Goal: Task Accomplishment & Management: Manage account settings

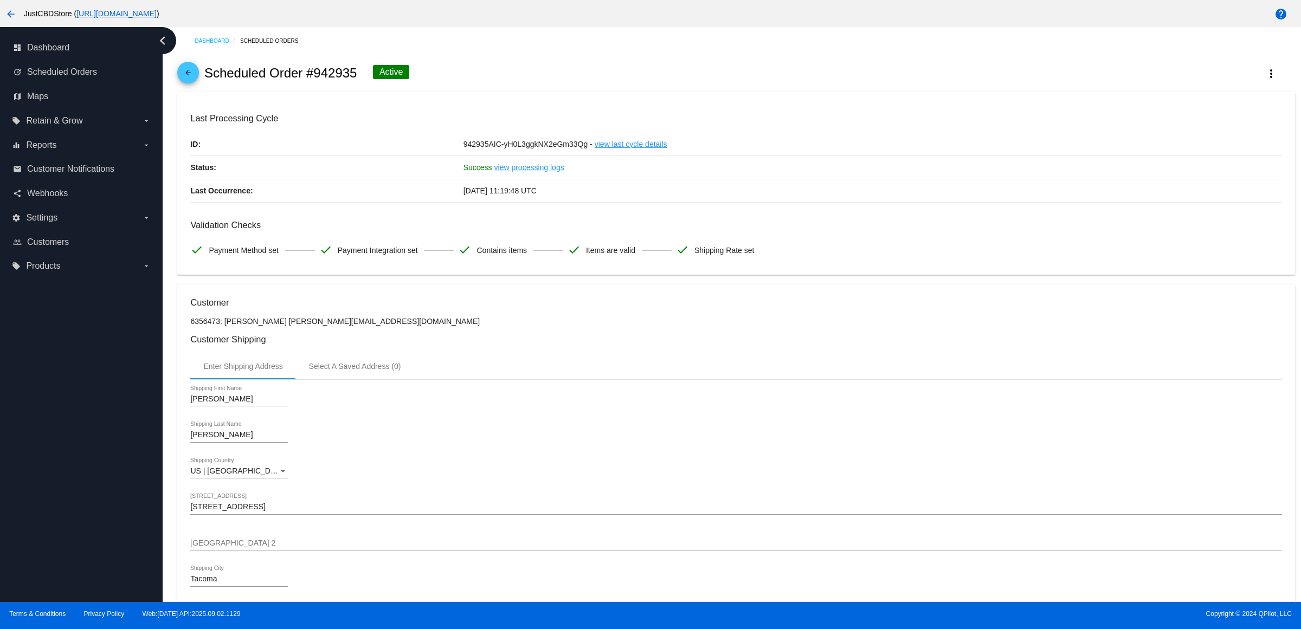
drag, startPoint x: 209, startPoint y: 76, endPoint x: 196, endPoint y: 79, distance: 13.2
click at [209, 77] on h2 "Scheduled Order #942935" at bounding box center [280, 73] width 153 height 15
click at [195, 79] on mat-icon "arrow_back" at bounding box center [188, 75] width 13 height 13
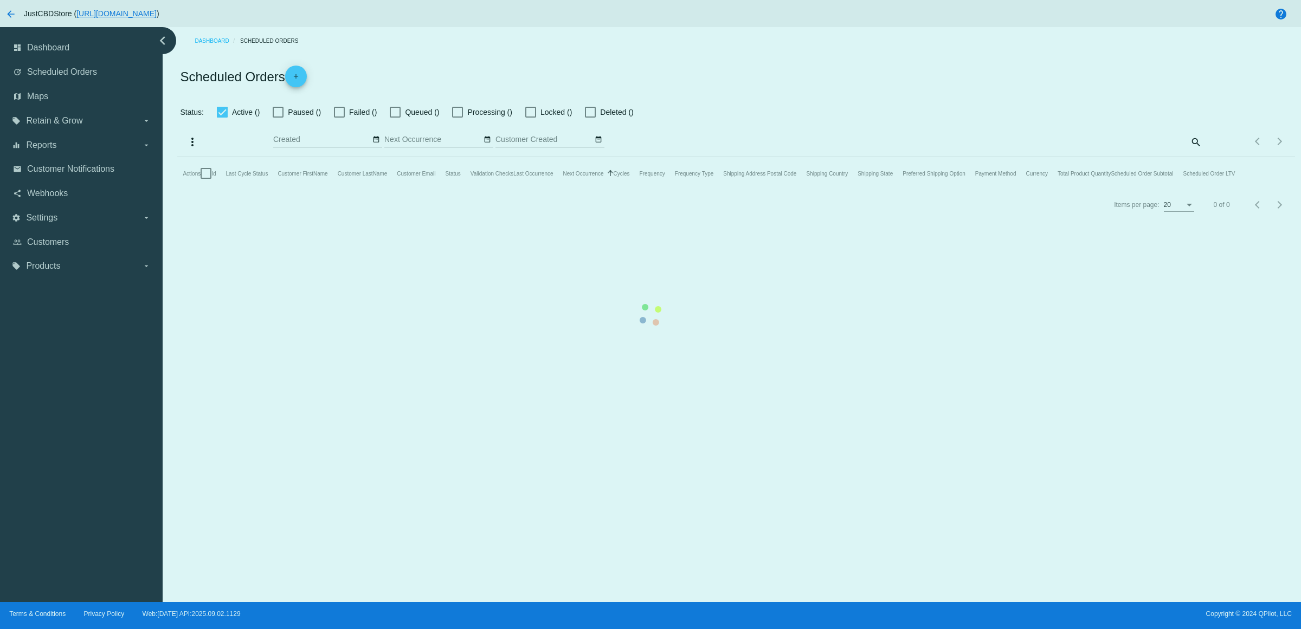
checkbox input "true"
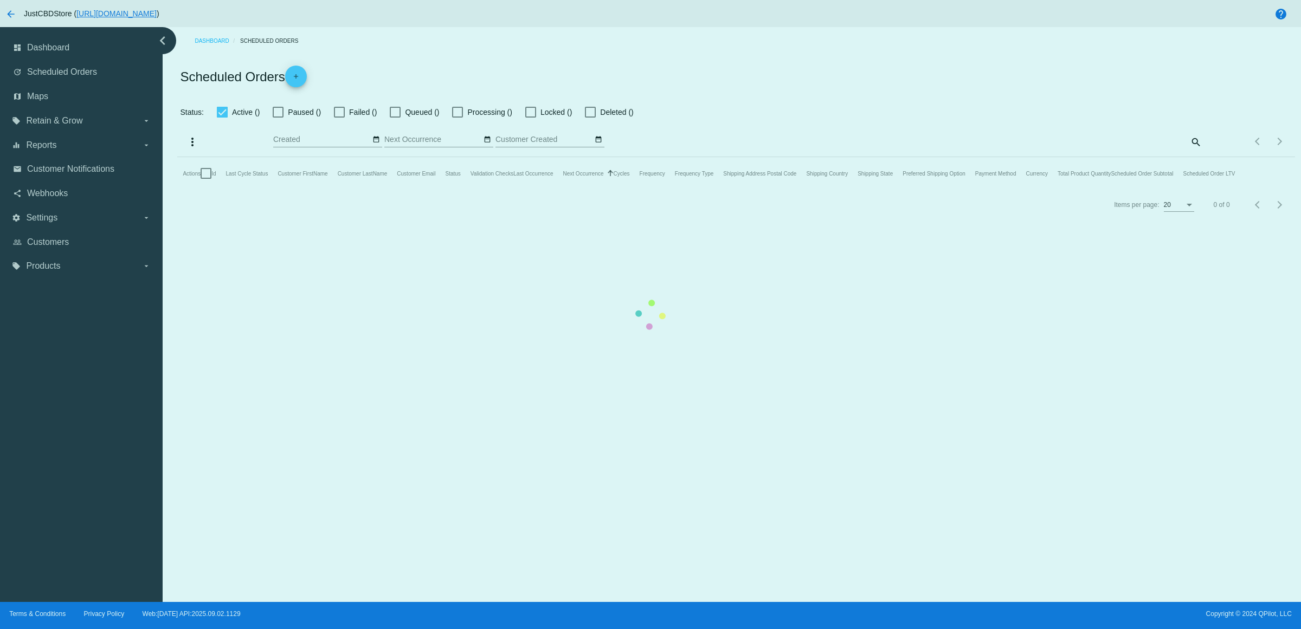
checkbox input "true"
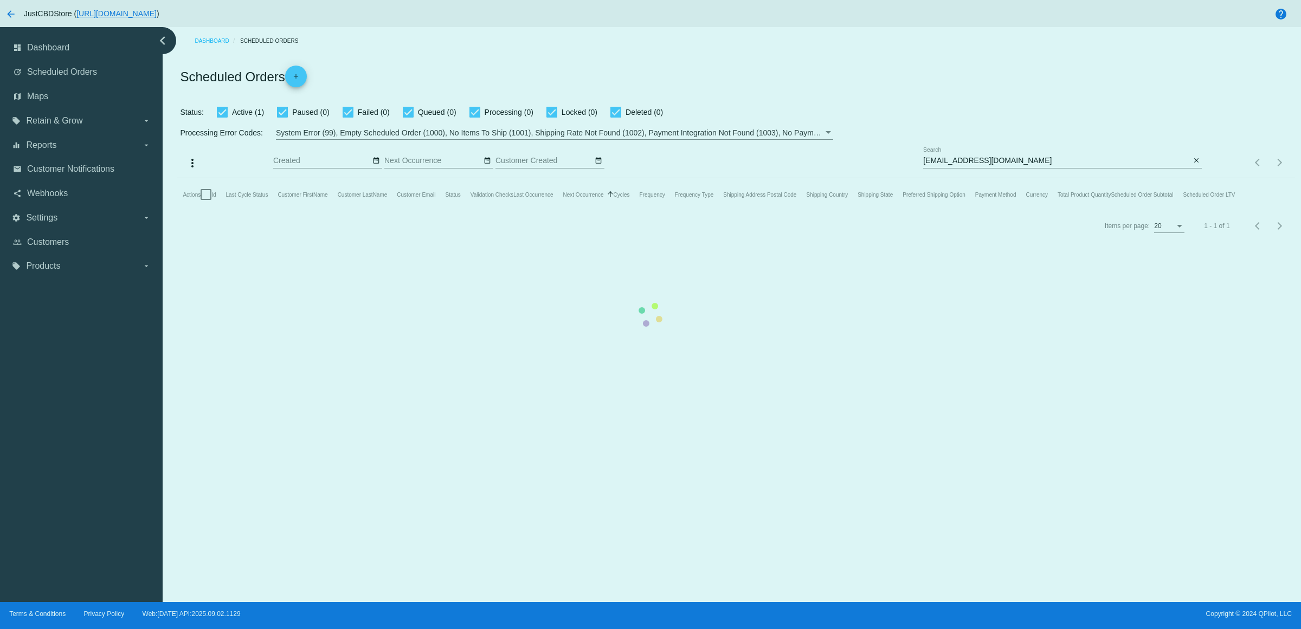
click at [1194, 178] on mat-table "Actions Id Last Cycle Status Customer FirstName Customer LastName Customer Emai…" at bounding box center [735, 194] width 1117 height 33
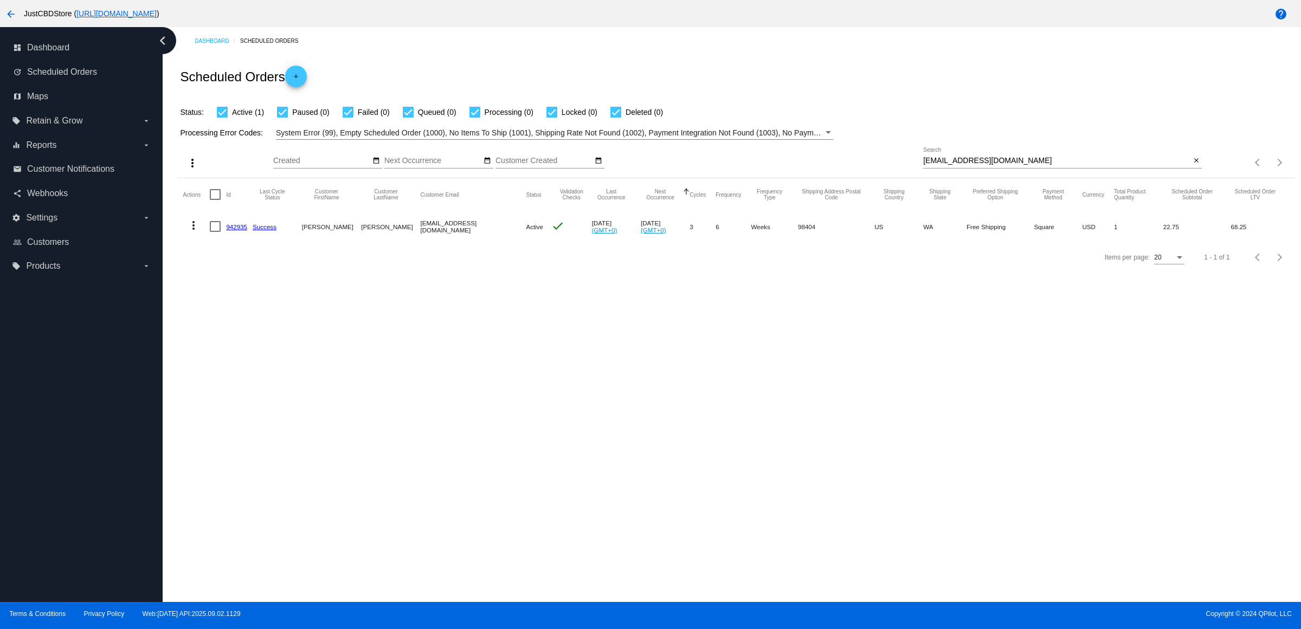
click at [1194, 165] on mat-icon "close" at bounding box center [1196, 161] width 8 height 9
click at [1194, 171] on mat-icon "search" at bounding box center [1195, 162] width 13 height 17
click at [1194, 165] on input "Search" at bounding box center [1062, 161] width 279 height 9
paste input "[PERSON_NAME][EMAIL_ADDRESS][DOMAIN_NAME]"
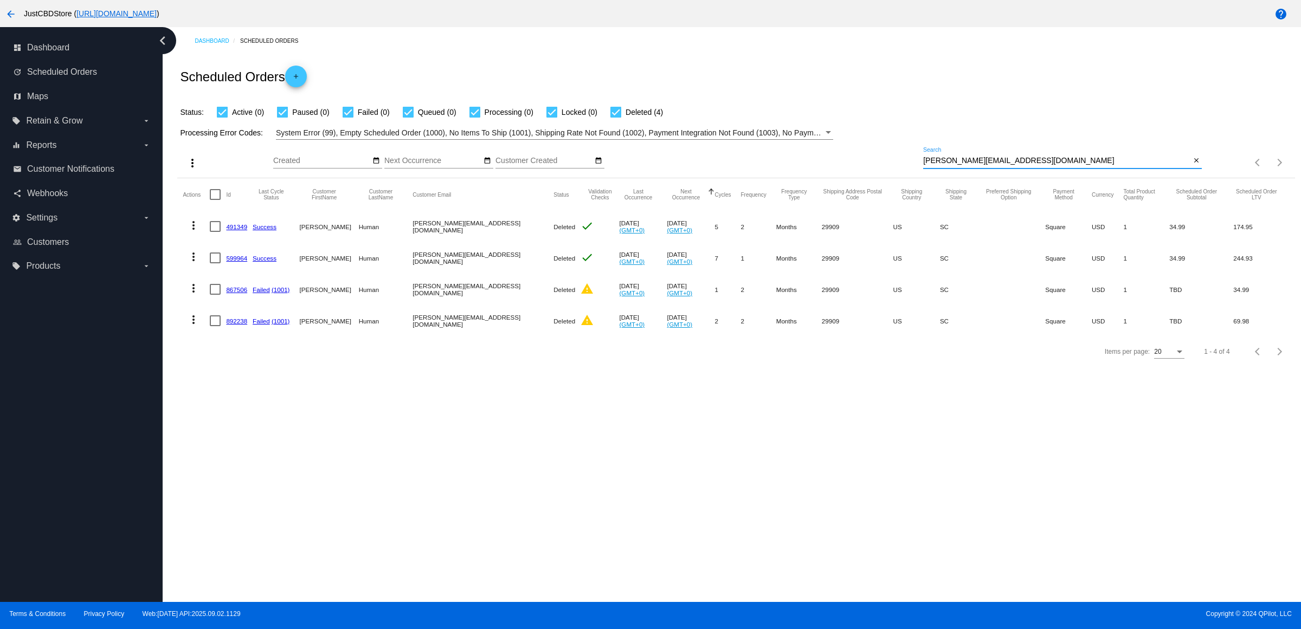
type input "[PERSON_NAME][EMAIL_ADDRESS][DOMAIN_NAME]"
click at [232, 325] on link "892238" at bounding box center [236, 321] width 21 height 7
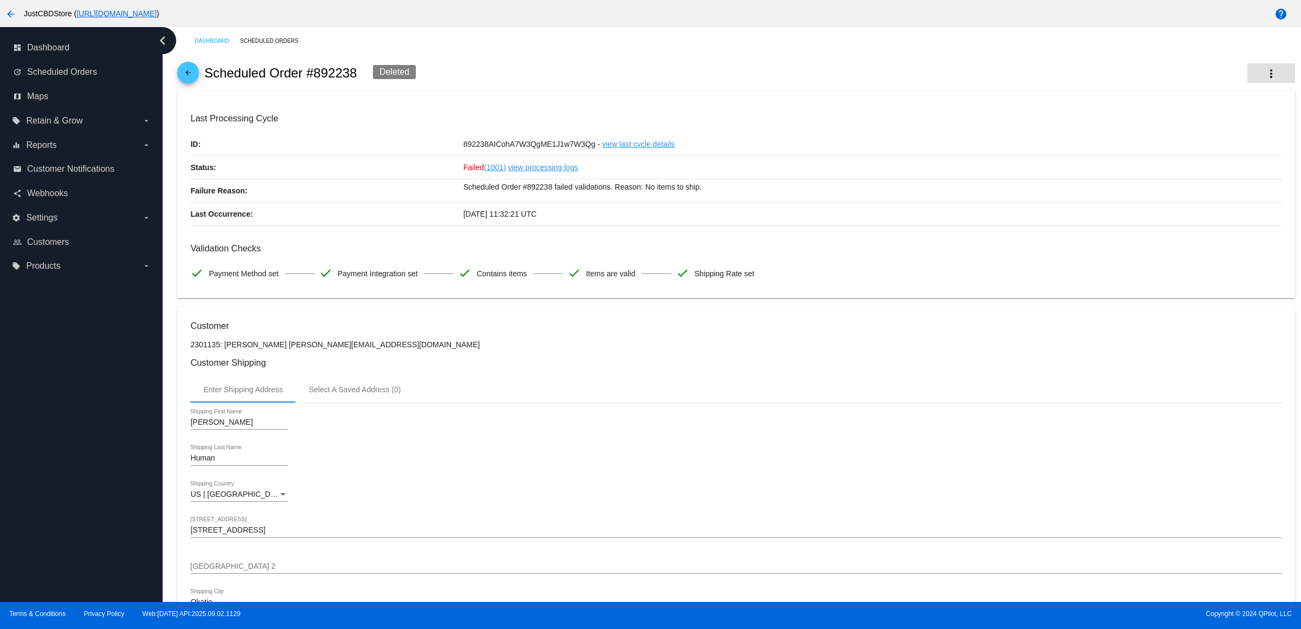
click at [1264, 74] on mat-icon "more_vert" at bounding box center [1270, 73] width 13 height 13
click at [1229, 87] on button "info View Event Logs" at bounding box center [1207, 85] width 152 height 26
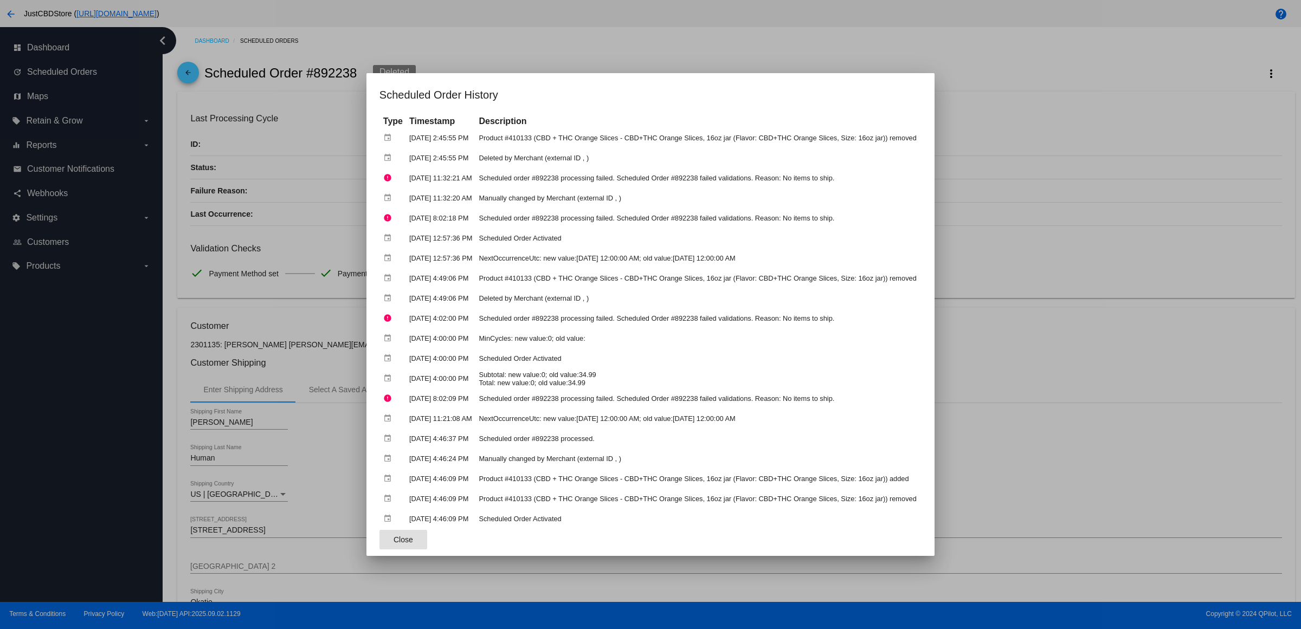
click at [618, 41] on div at bounding box center [650, 314] width 1301 height 629
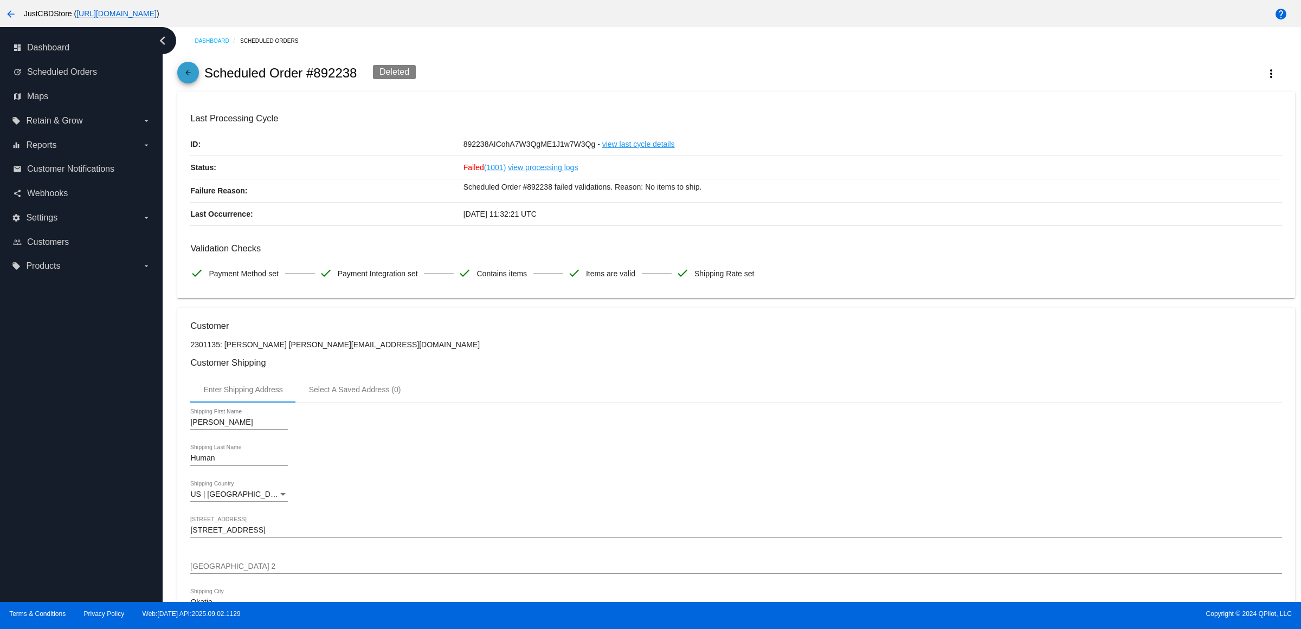
click at [190, 76] on mat-icon "arrow_back" at bounding box center [188, 75] width 13 height 13
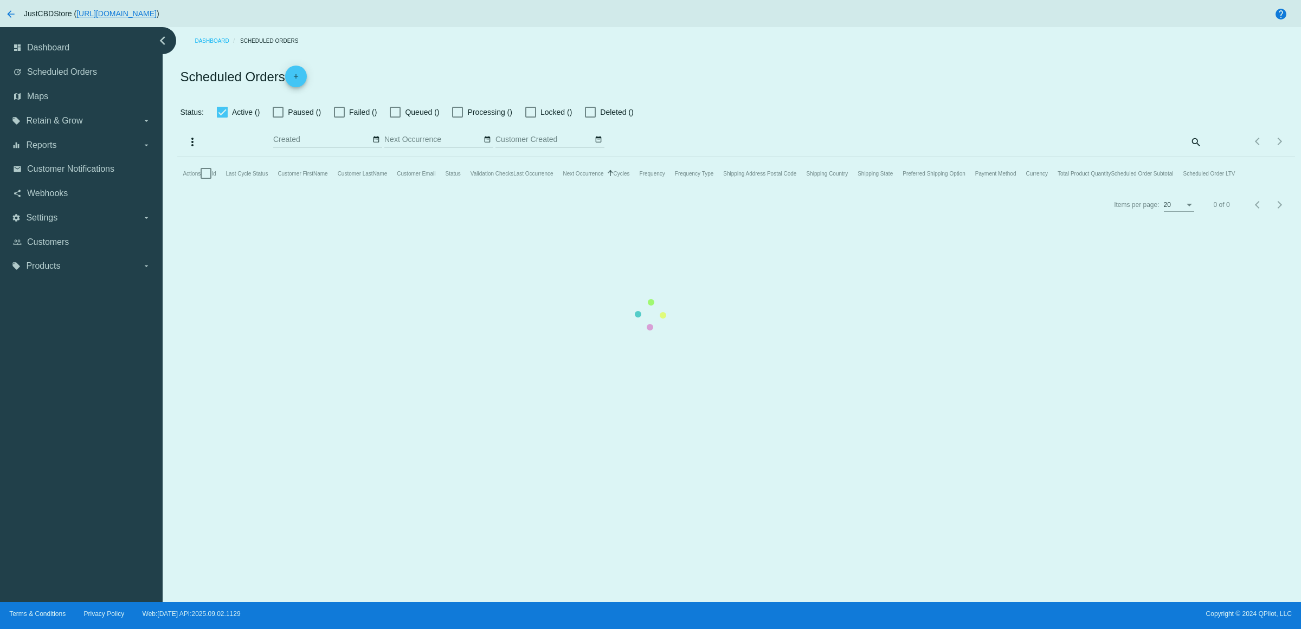
checkbox input "true"
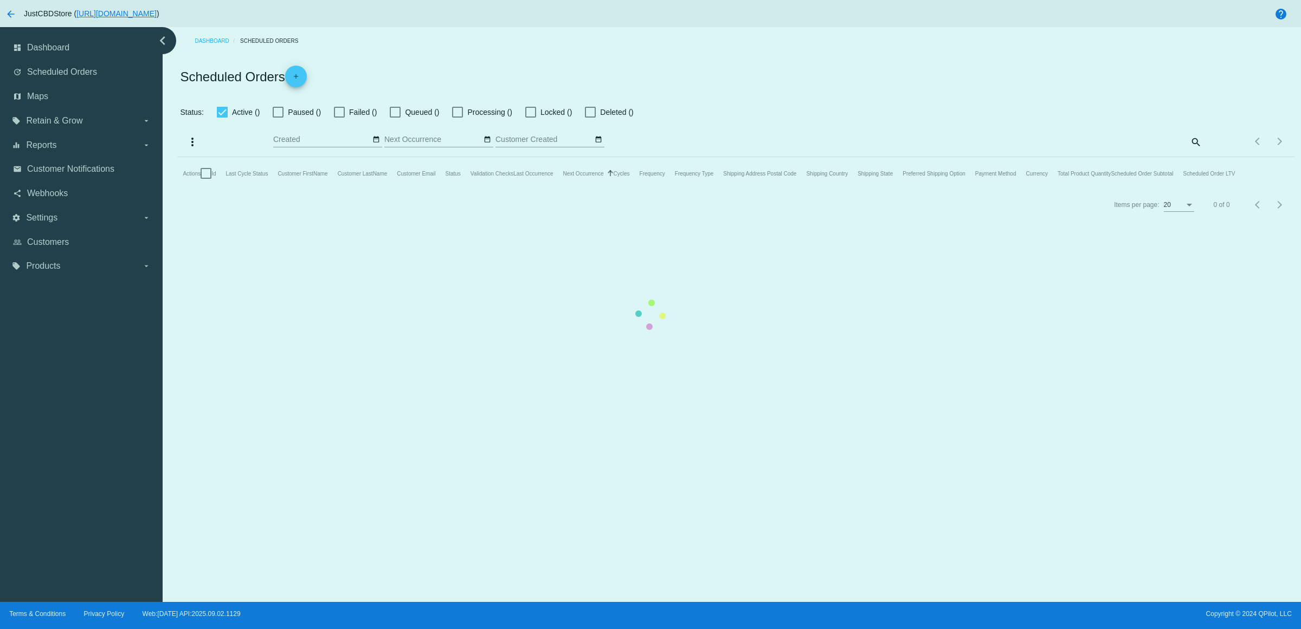
checkbox input "true"
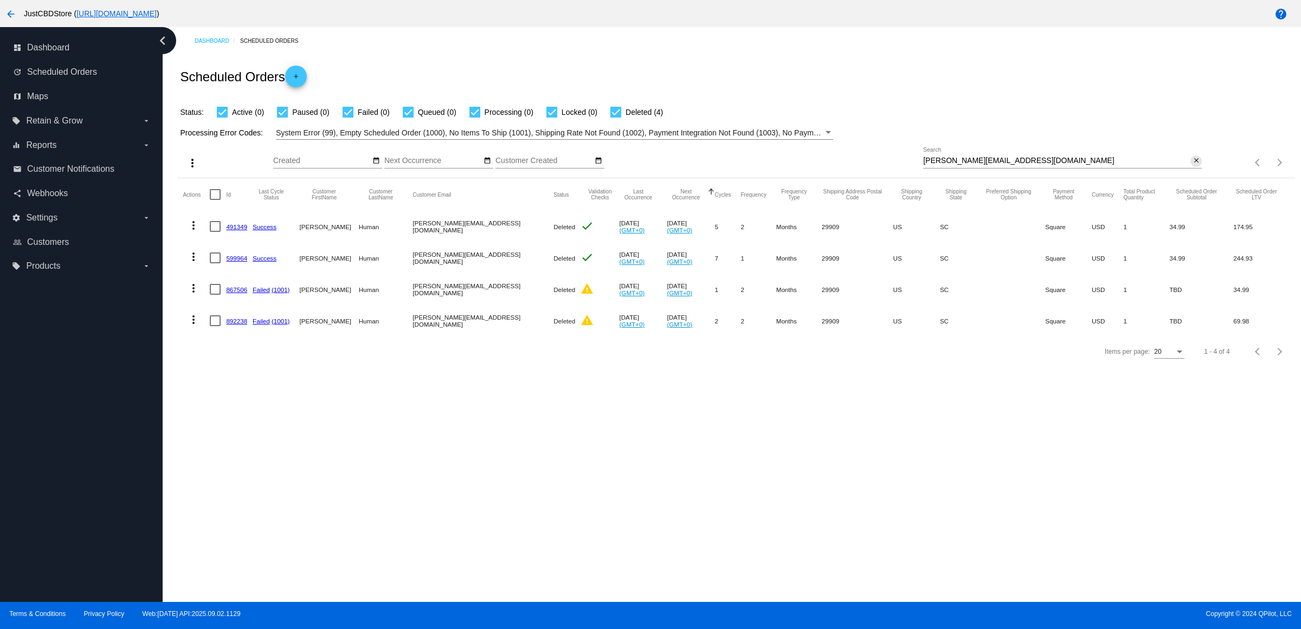
click at [1193, 165] on mat-icon "close" at bounding box center [1196, 161] width 8 height 9
click at [1193, 165] on input "Search" at bounding box center [1062, 161] width 279 height 9
paste input "[EMAIL_ADDRESS][DOMAIN_NAME]"
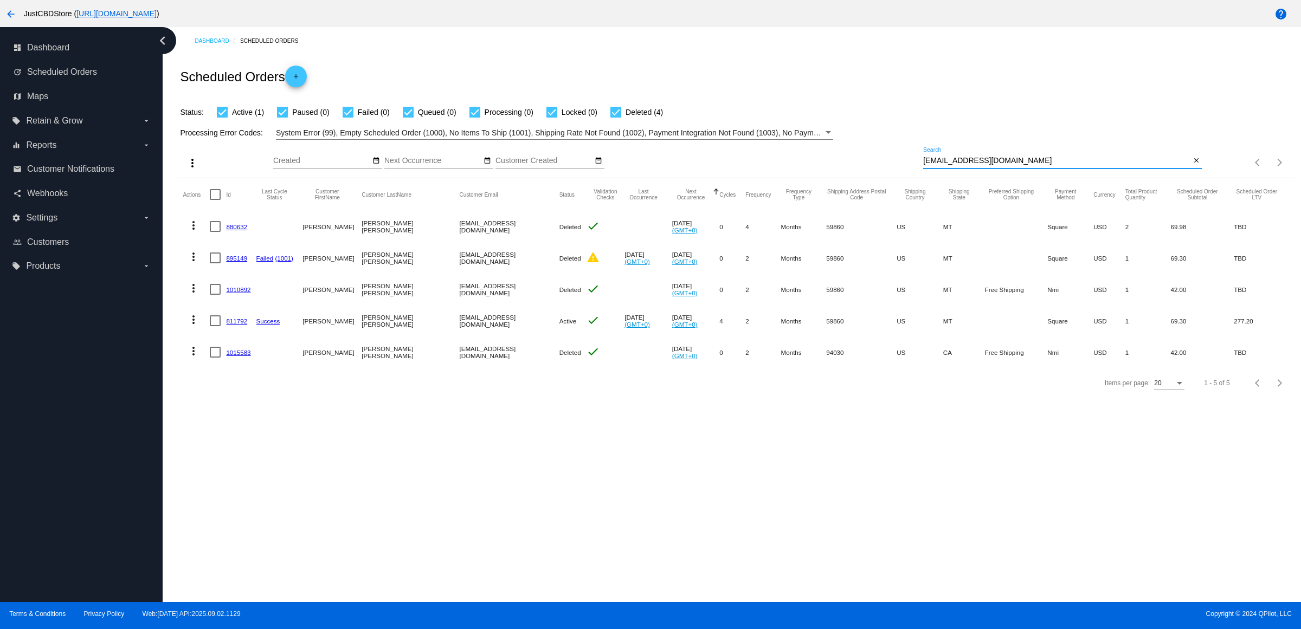
type input "[EMAIL_ADDRESS][DOMAIN_NAME]"
click at [191, 326] on mat-icon "more_vert" at bounding box center [193, 319] width 13 height 13
click at [247, 470] on button "delete Delete" at bounding box center [240, 471] width 108 height 26
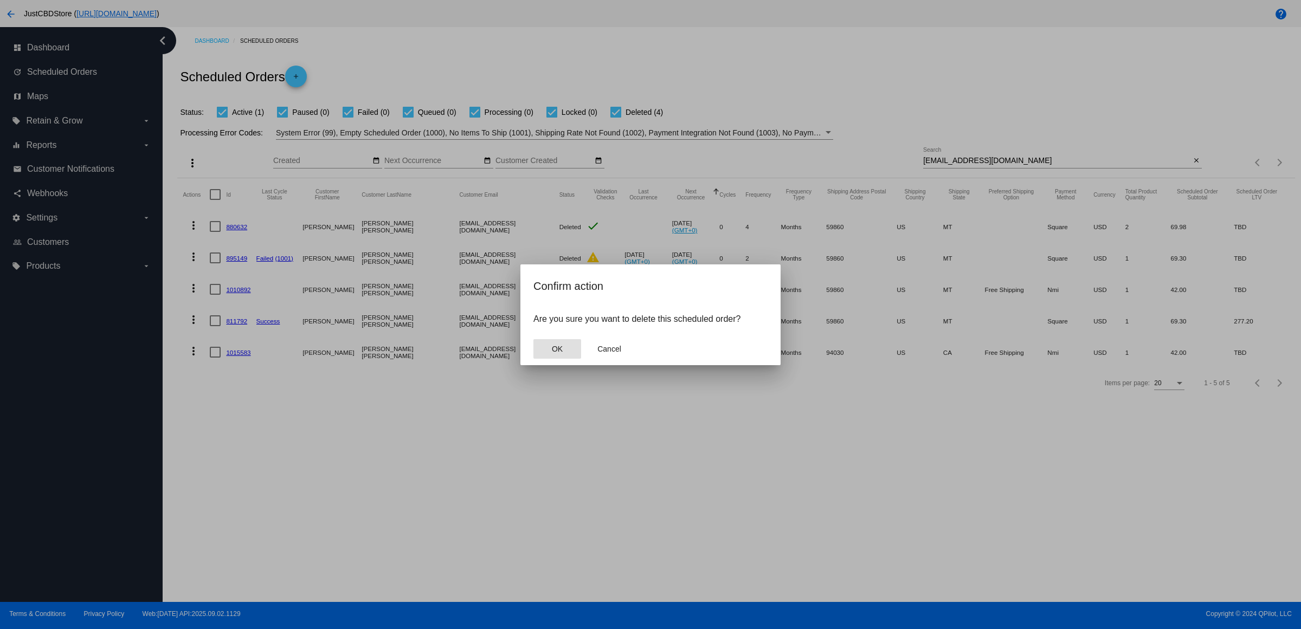
click at [566, 357] on button "OK" at bounding box center [557, 349] width 48 height 20
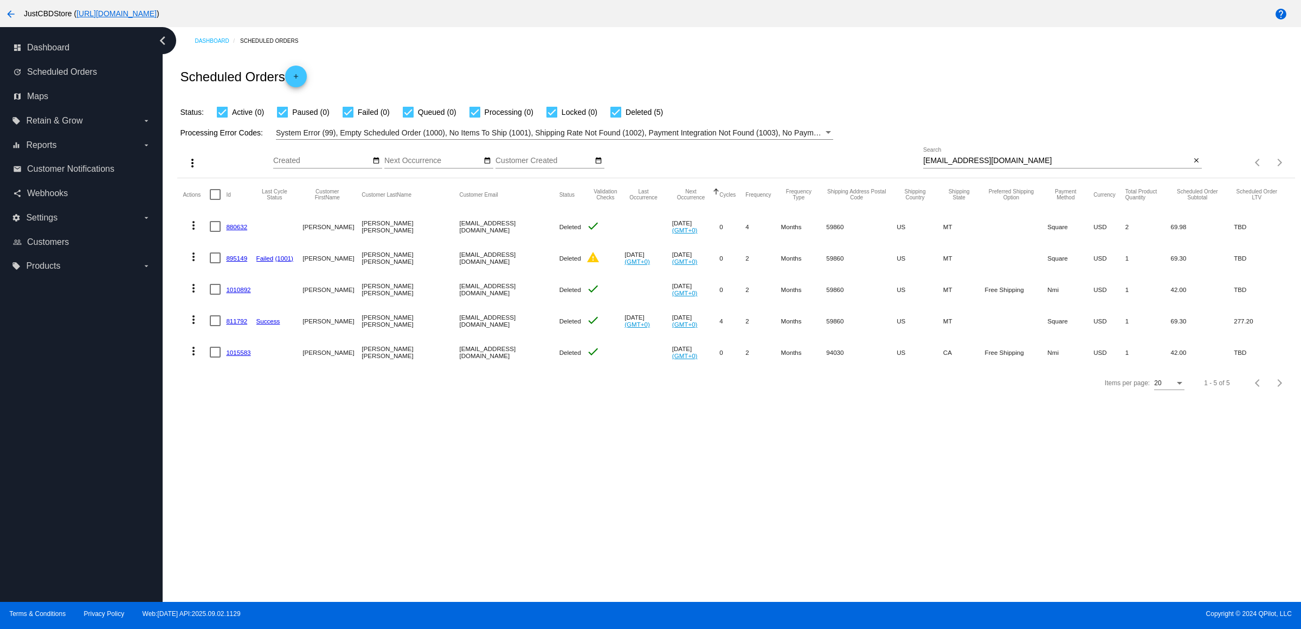
click at [246, 325] on link "811792" at bounding box center [236, 321] width 21 height 7
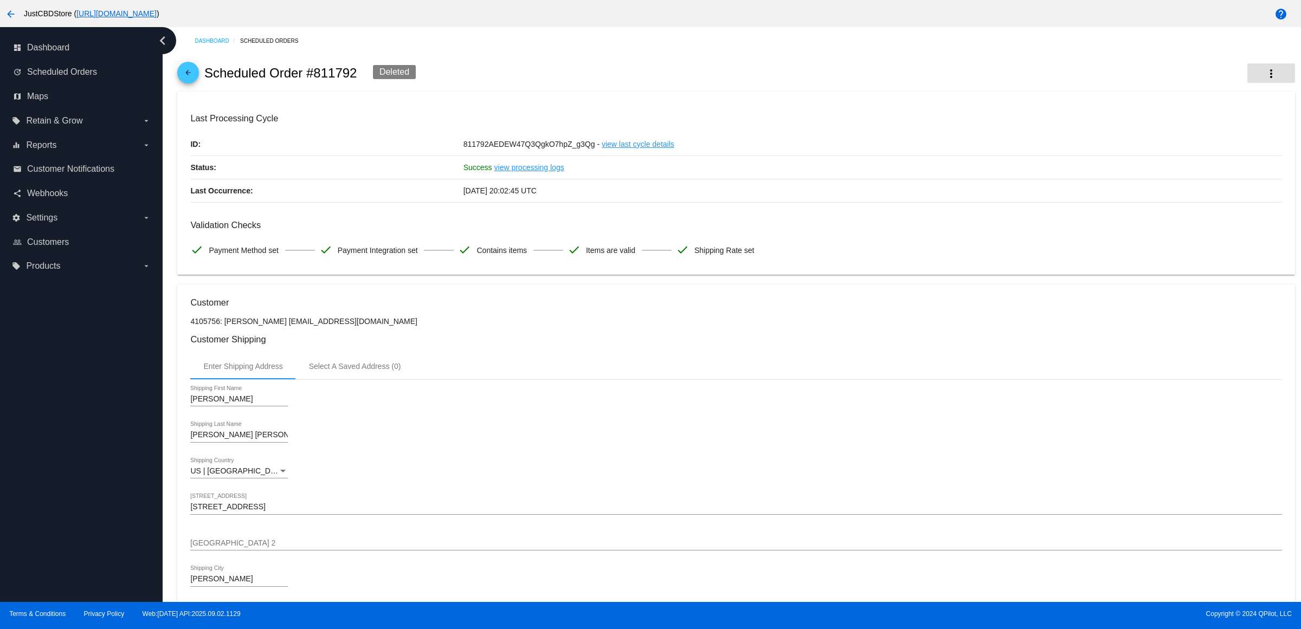
click at [1264, 74] on mat-icon "more_vert" at bounding box center [1270, 73] width 13 height 13
click at [1254, 92] on button "info View Event Logs" at bounding box center [1207, 85] width 152 height 26
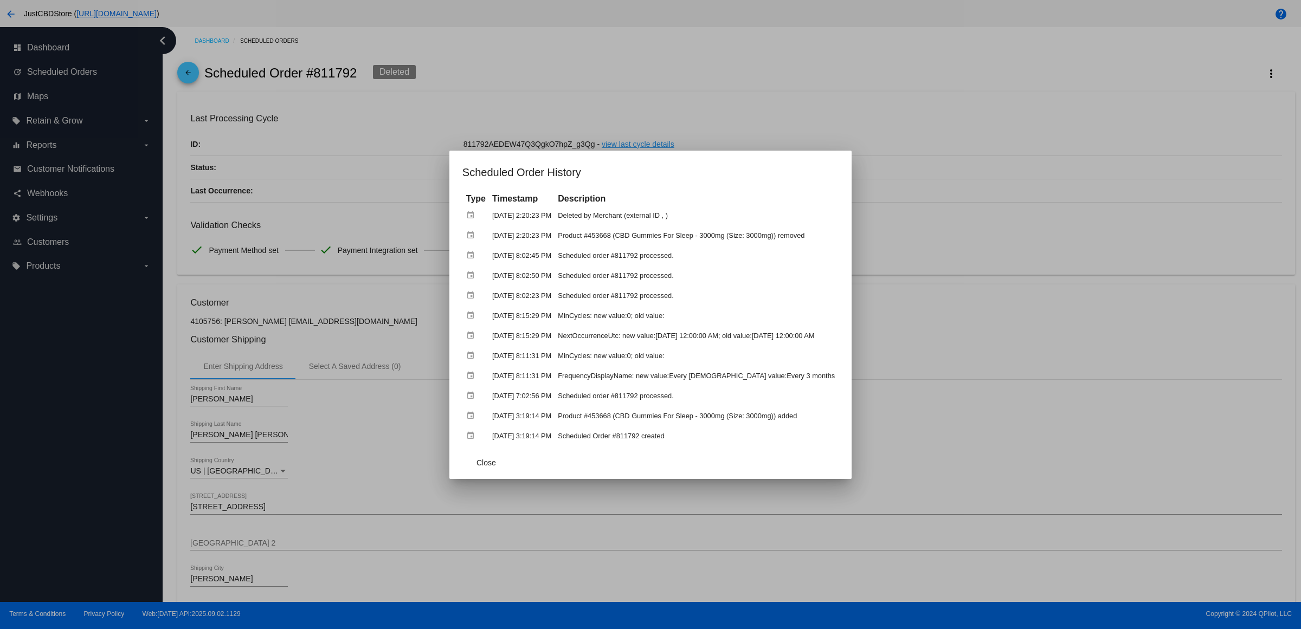
click at [656, 107] on div at bounding box center [650, 314] width 1301 height 629
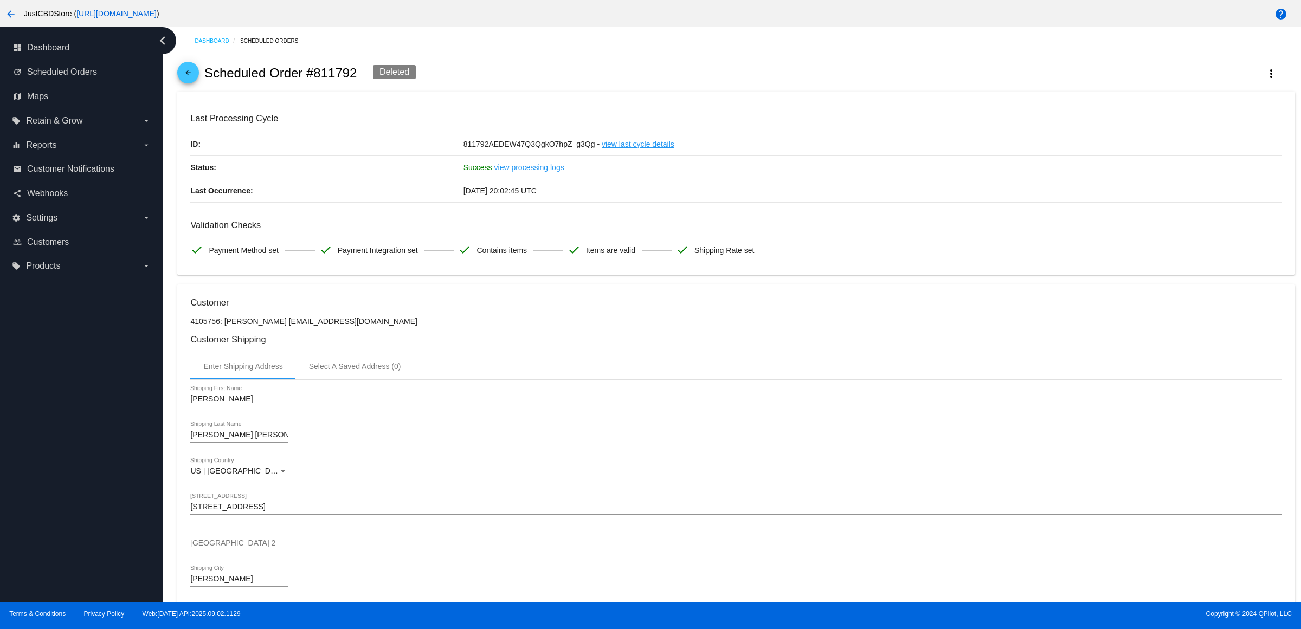
click at [188, 78] on mat-icon "arrow_back" at bounding box center [188, 75] width 13 height 13
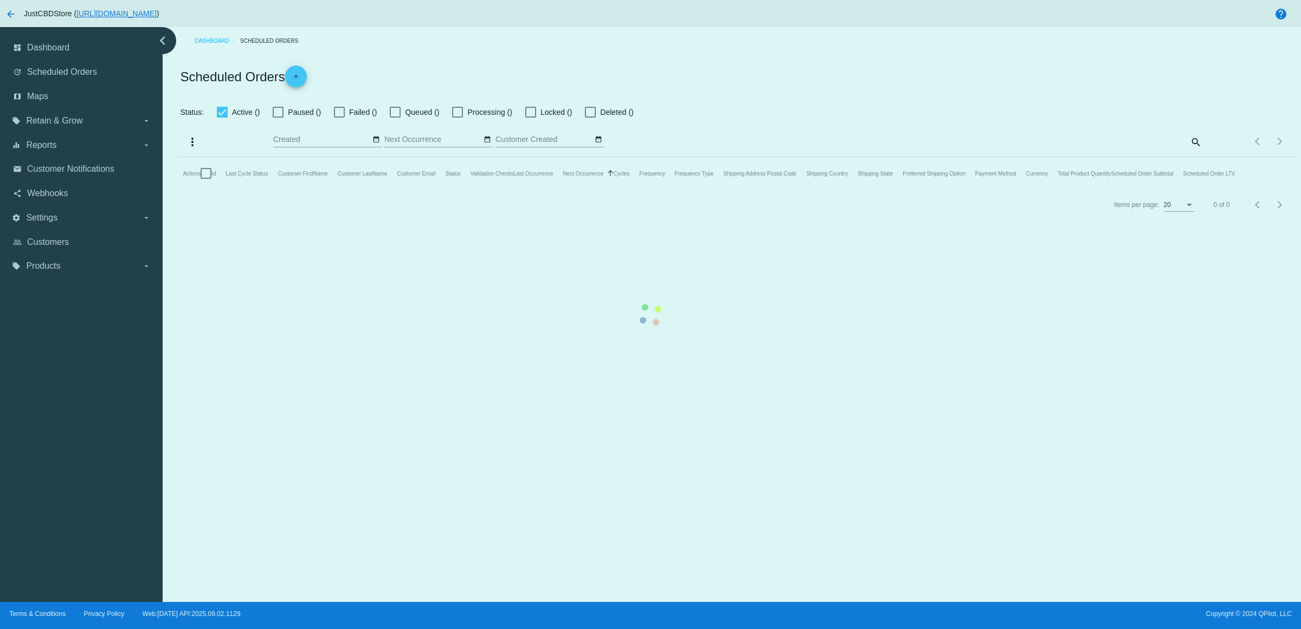
checkbox input "true"
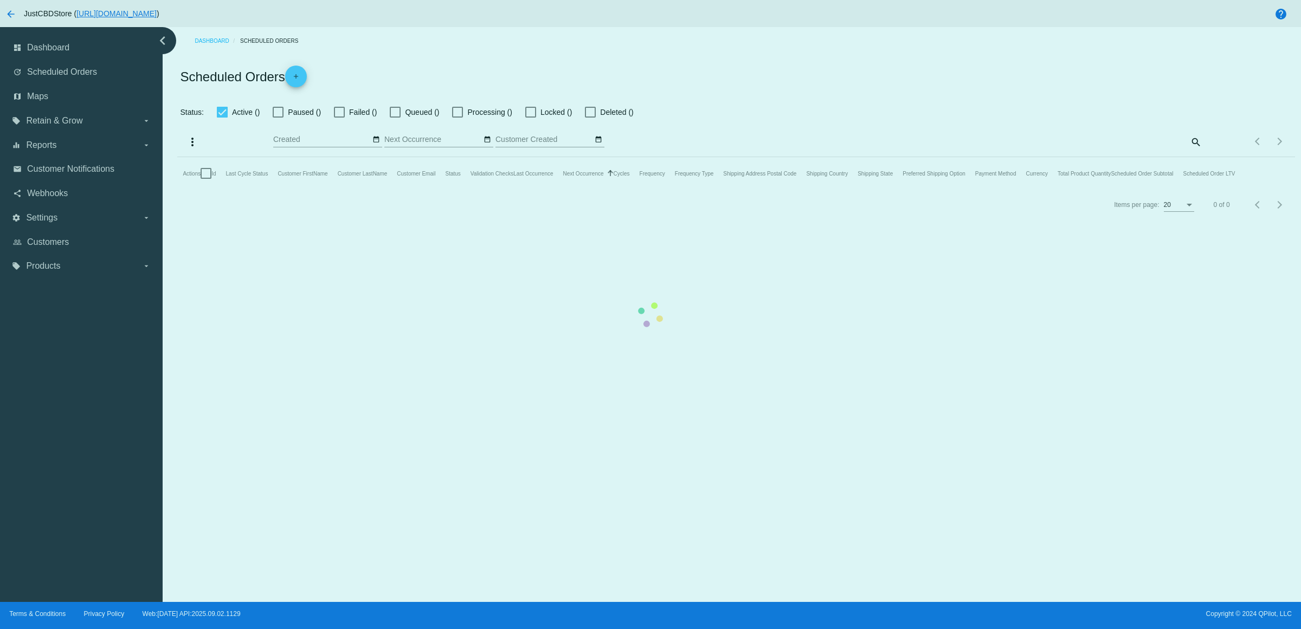
checkbox input "true"
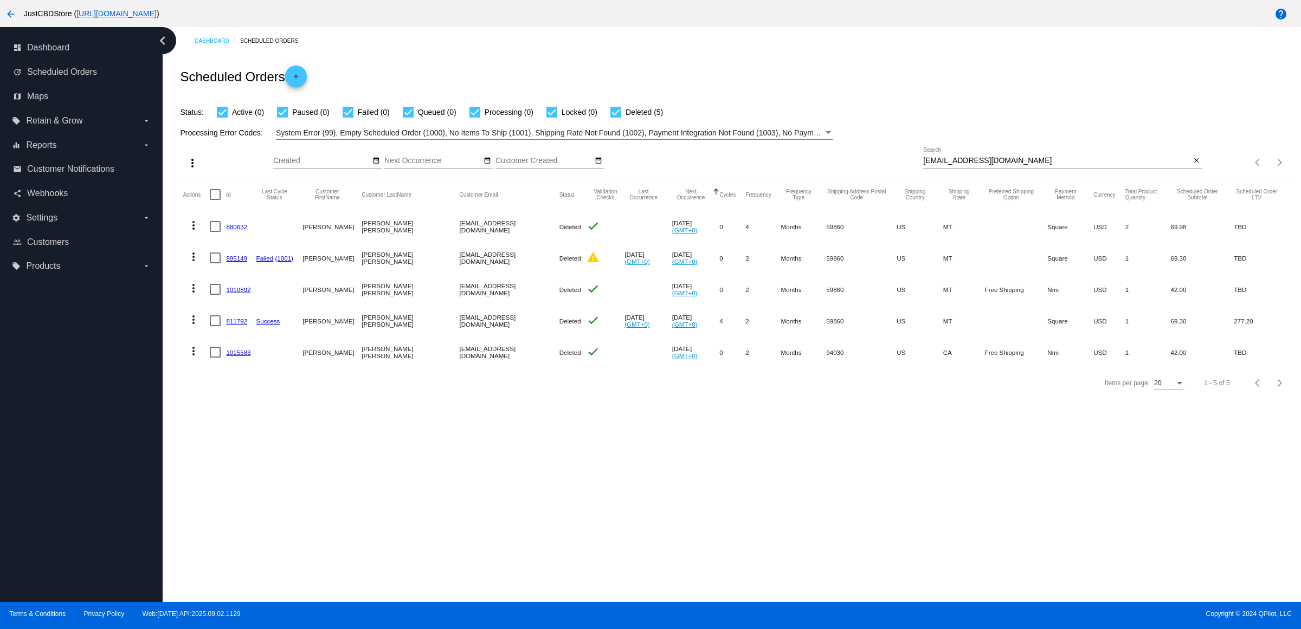
click at [249, 356] on link "1015583" at bounding box center [238, 352] width 24 height 7
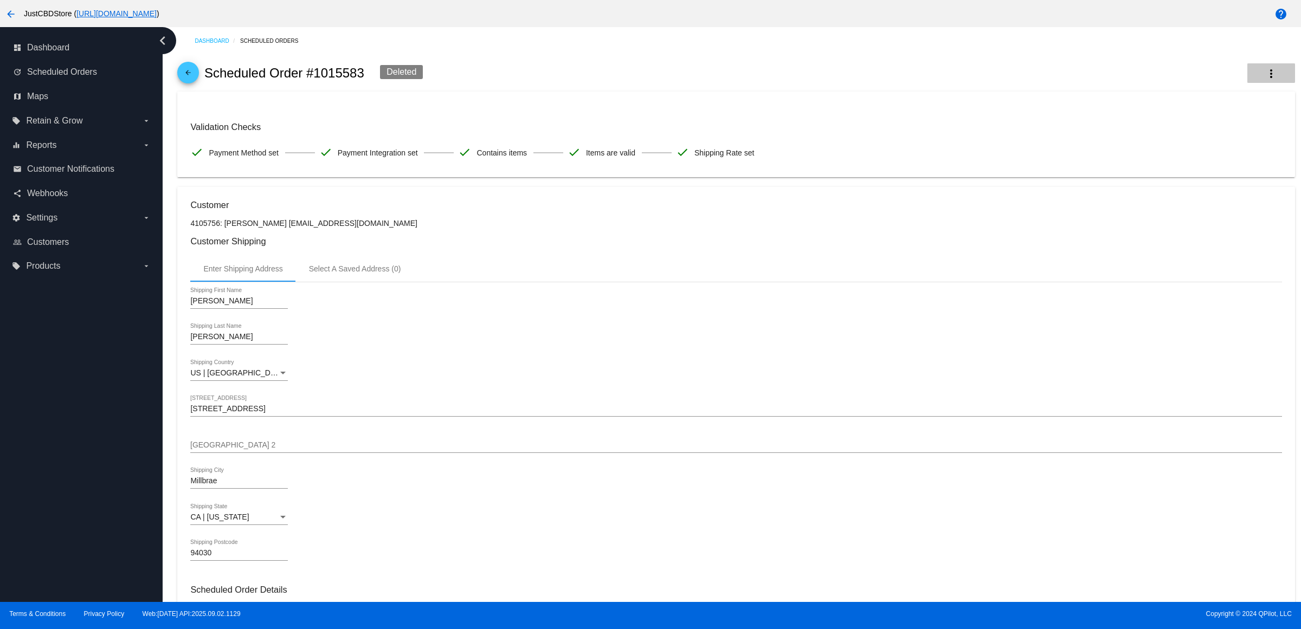
click at [1247, 72] on button "more_vert" at bounding box center [1271, 73] width 48 height 20
click at [1231, 83] on button "info View Event Logs" at bounding box center [1207, 85] width 152 height 26
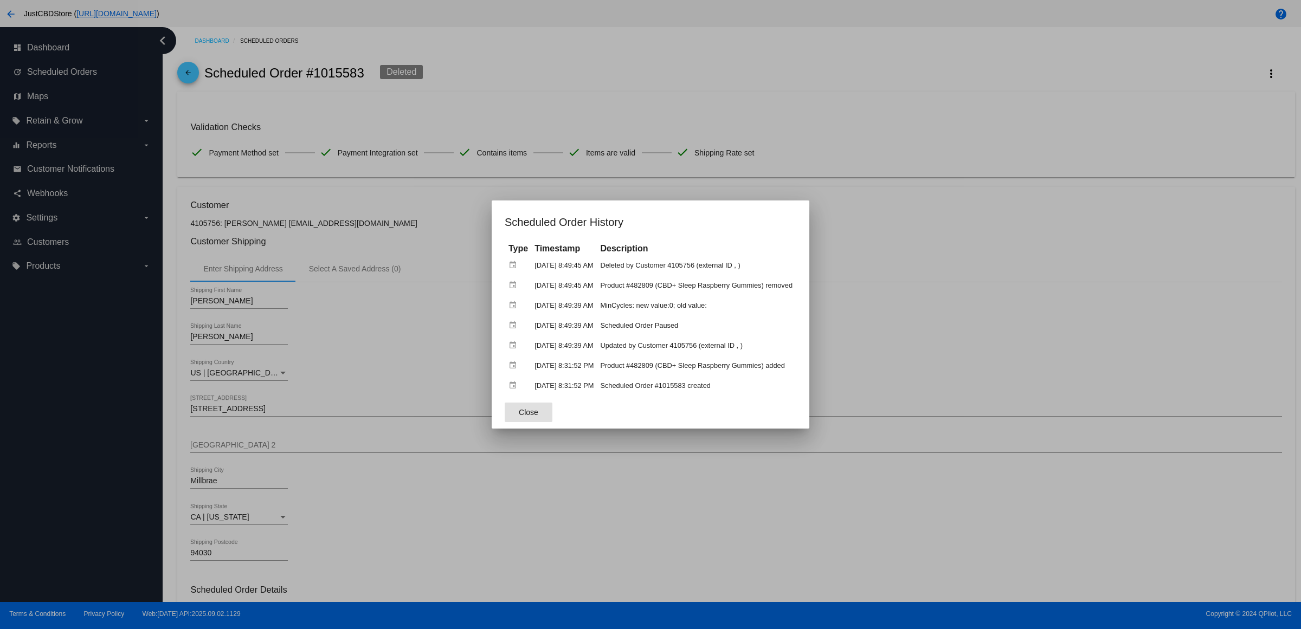
click at [903, 112] on div at bounding box center [650, 314] width 1301 height 629
